Goal: Task Accomplishment & Management: Use online tool/utility

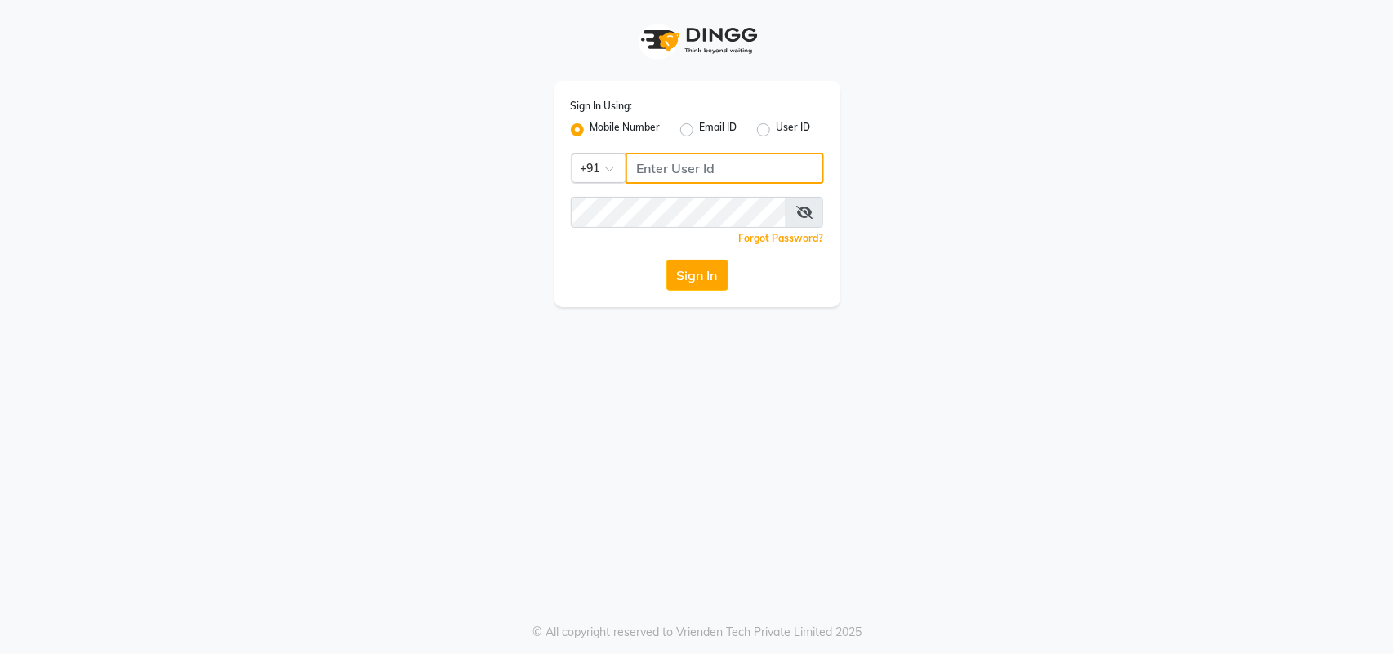
click at [688, 176] on input "Username" at bounding box center [725, 168] width 198 height 31
type input "9625476254"
click at [690, 271] on button "Sign In" at bounding box center [697, 275] width 62 height 31
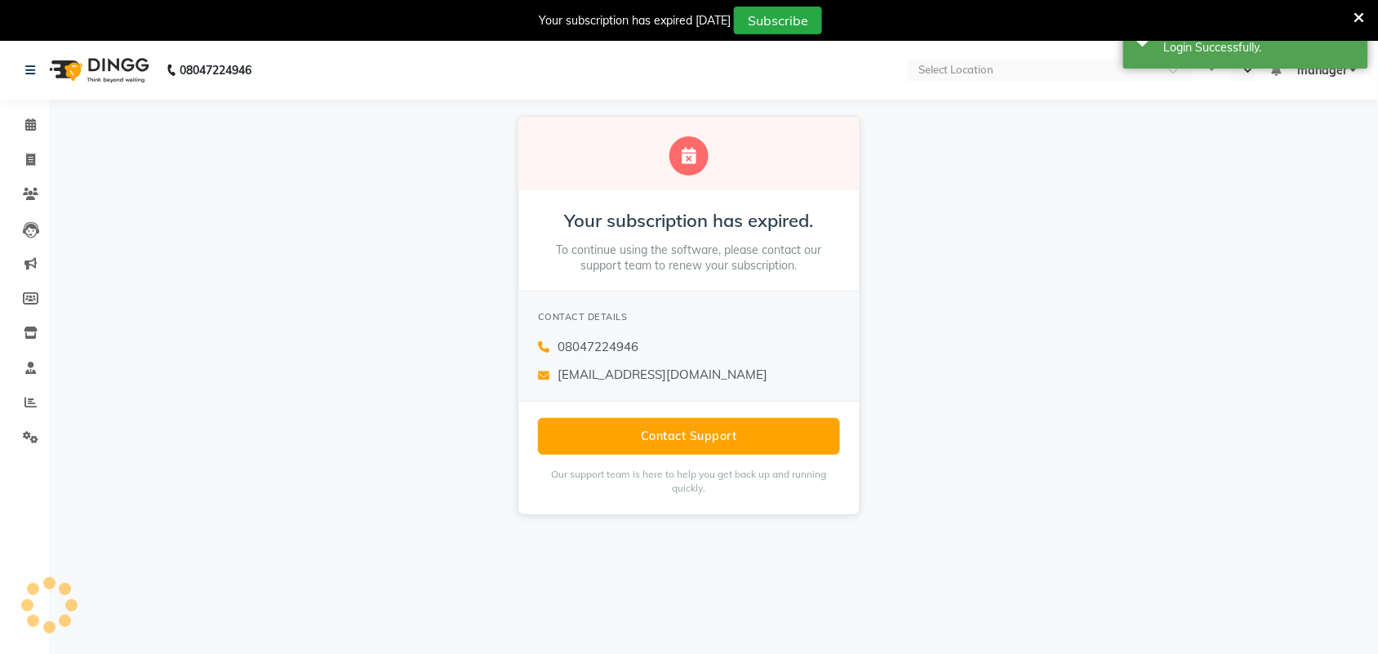
select select "en"
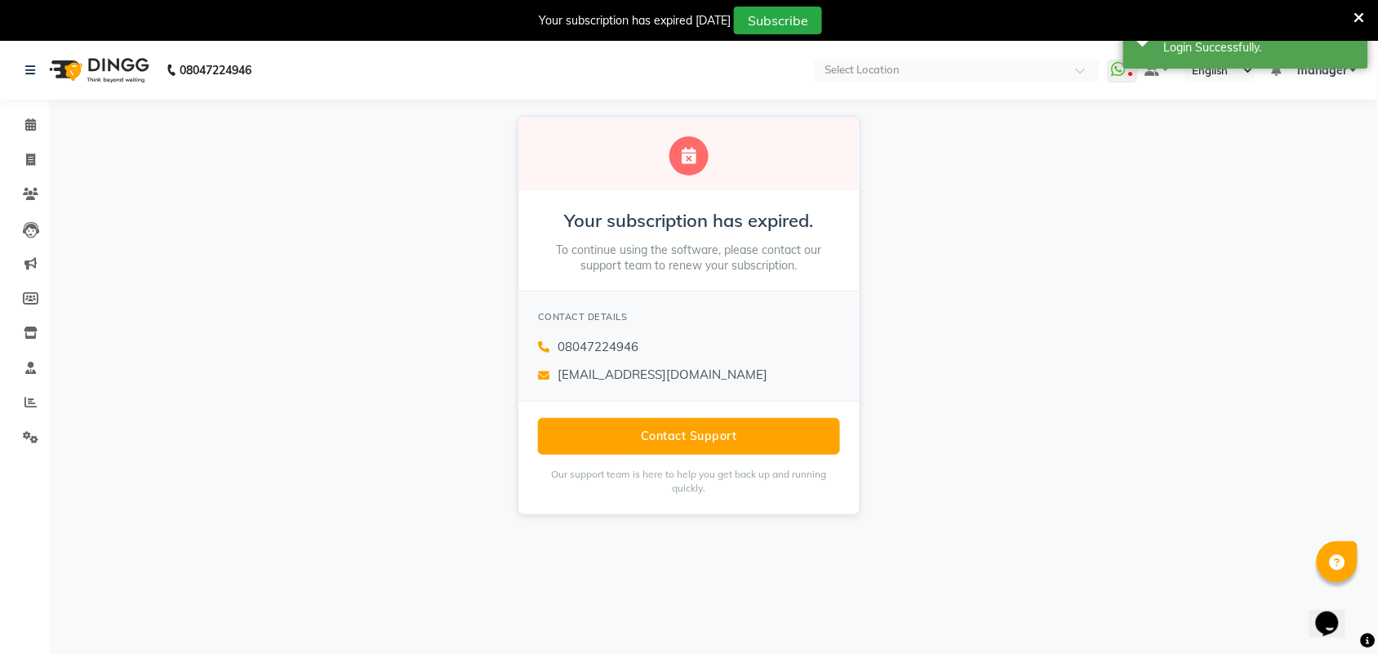
click at [690, 271] on p "To continue using the software, please contact our support team to renew your s…" at bounding box center [689, 259] width 302 height 32
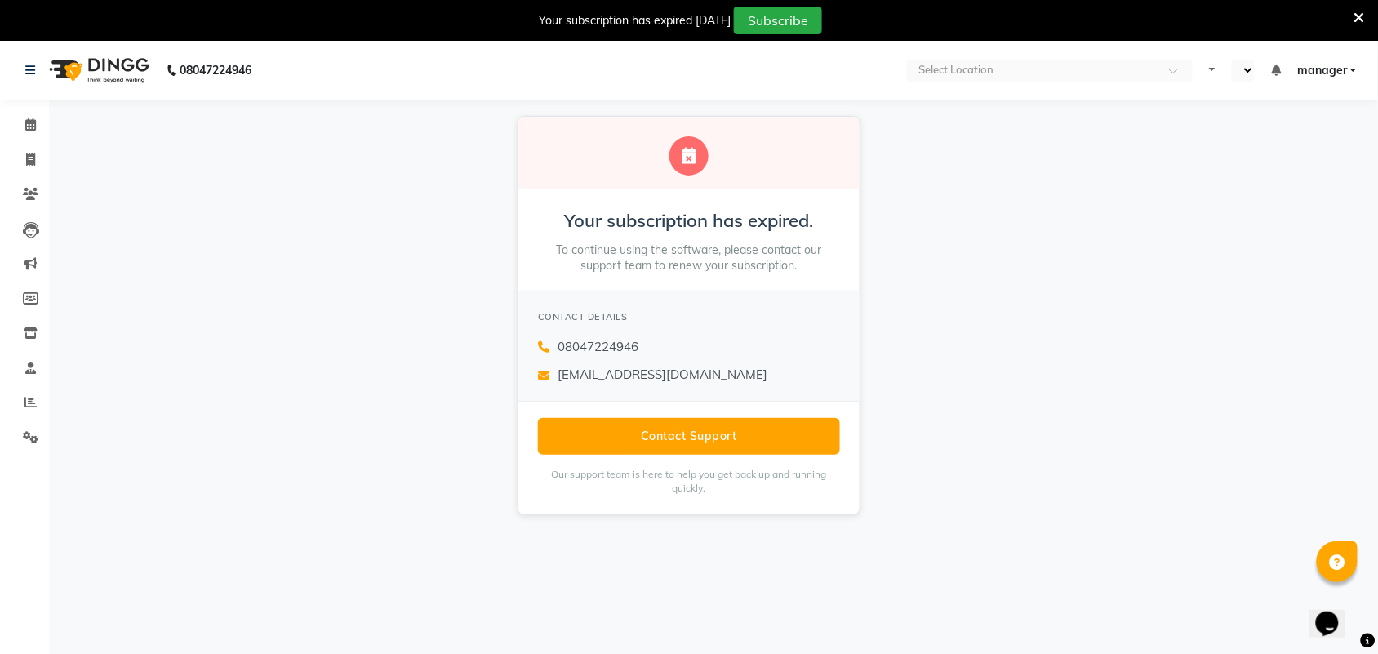
select select "en"
click at [1356, 12] on icon at bounding box center [1360, 18] width 11 height 15
